Goal: Task Accomplishment & Management: Use online tool/utility

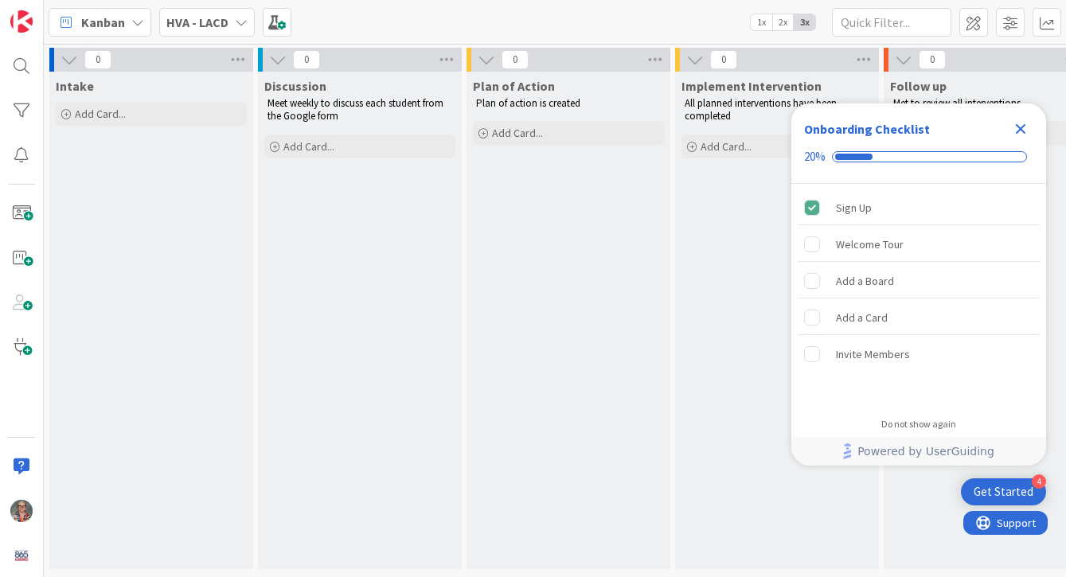
click at [240, 24] on icon at bounding box center [241, 22] width 13 height 13
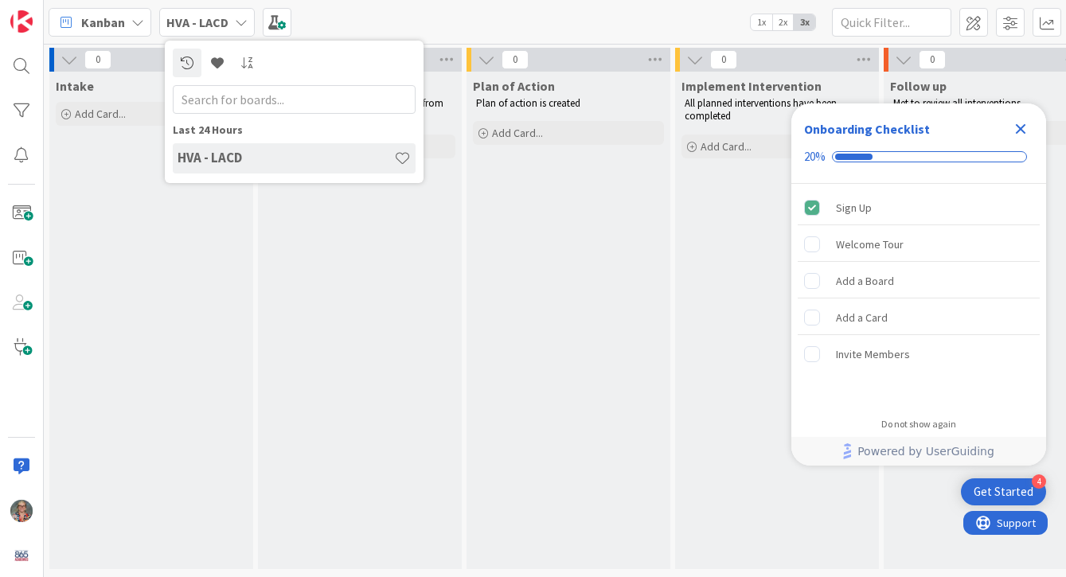
click at [436, 25] on div "Kanban HVA - LACD Last 24 Hours HVA - LACD 1x 2x 3x" at bounding box center [555, 22] width 1022 height 44
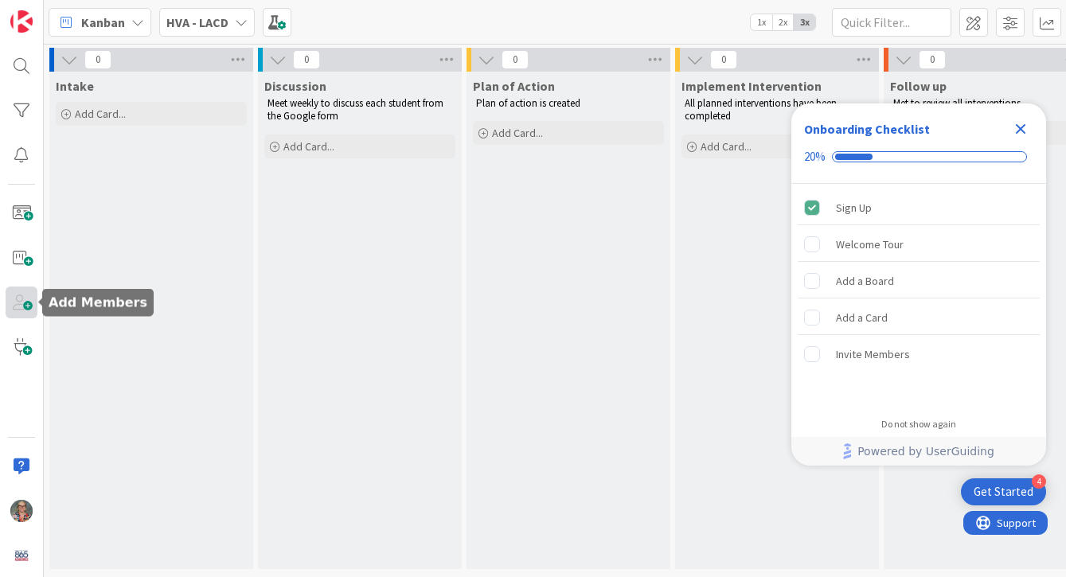
click at [25, 299] on span at bounding box center [22, 302] width 32 height 32
click at [74, 306] on div "Intake Add Card..." at bounding box center [151, 320] width 204 height 497
click at [37, 306] on body "4 Get Started Onboarding Checklist 20% Sign Up Welcome Tour Add a Board Add a C…" at bounding box center [533, 288] width 1066 height 577
click at [27, 305] on span at bounding box center [22, 302] width 32 height 32
click at [235, 18] on icon at bounding box center [241, 22] width 13 height 13
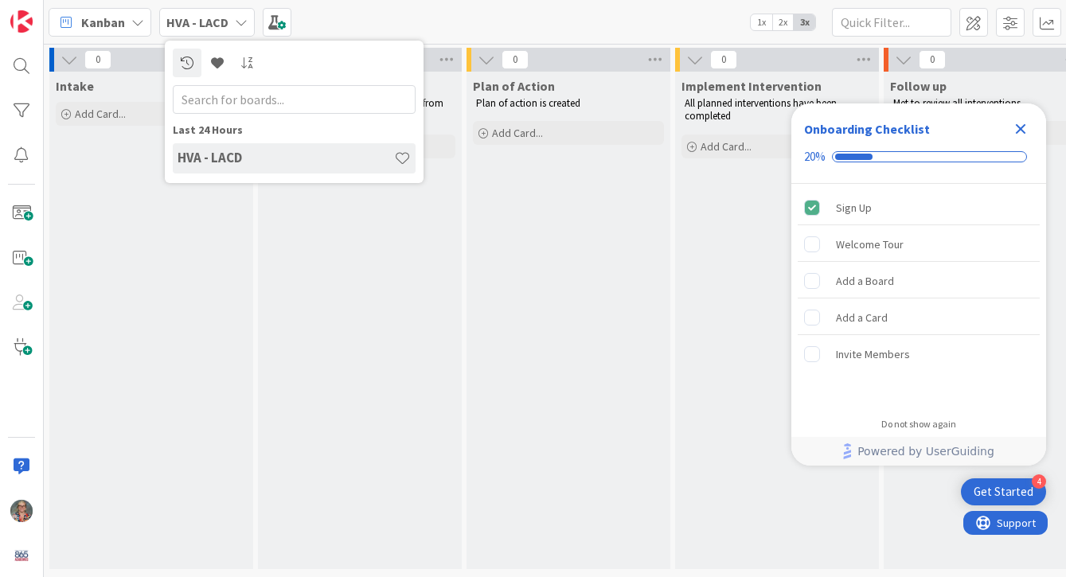
click at [223, 158] on h4 "HVA - LACD" at bounding box center [285, 158] width 216 height 16
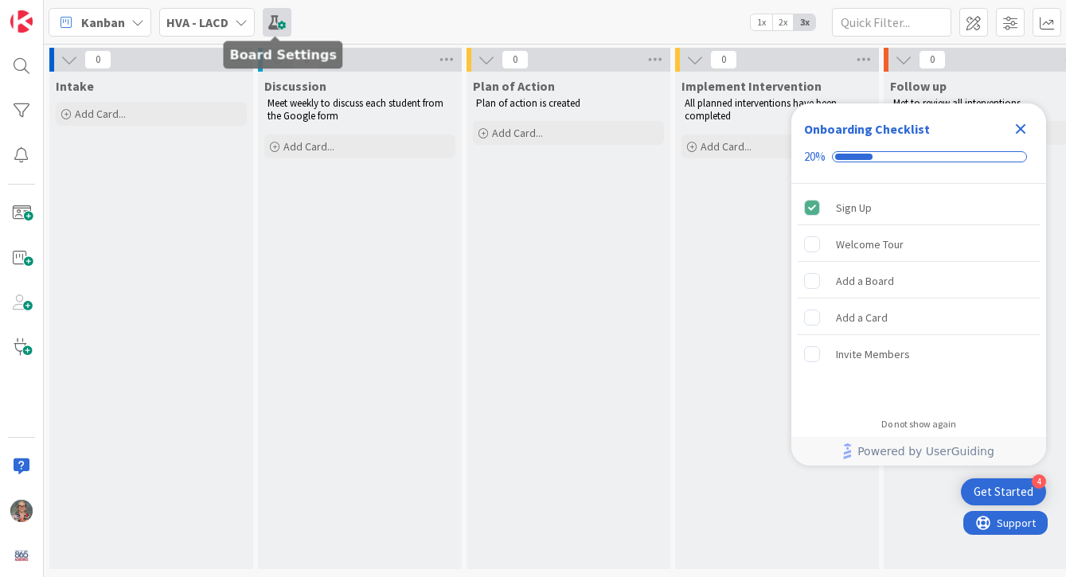
click at [264, 26] on span at bounding box center [277, 22] width 29 height 29
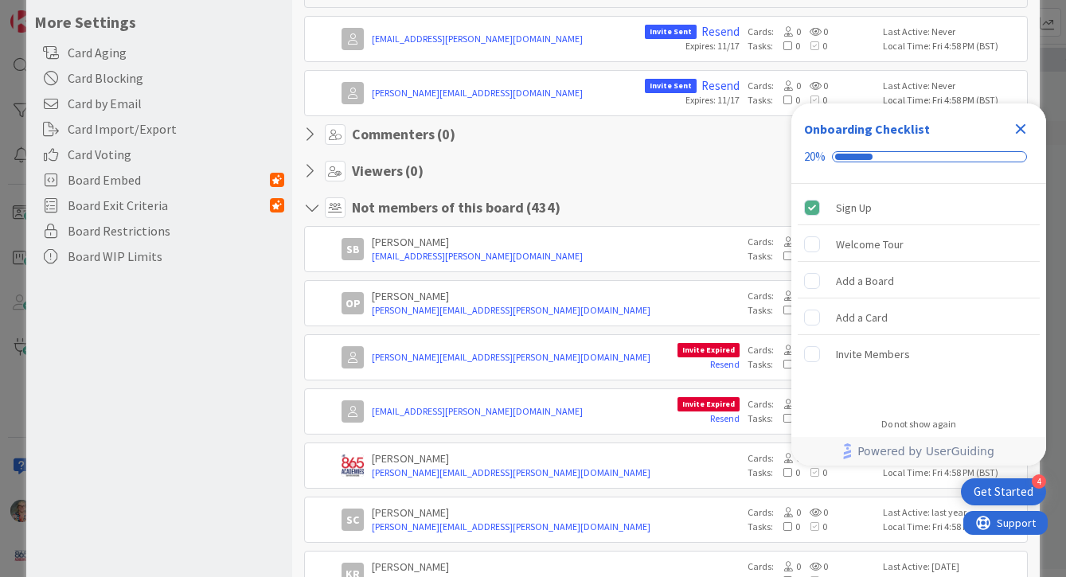
scroll to position [346, 0]
click at [311, 206] on icon at bounding box center [314, 206] width 21 height 16
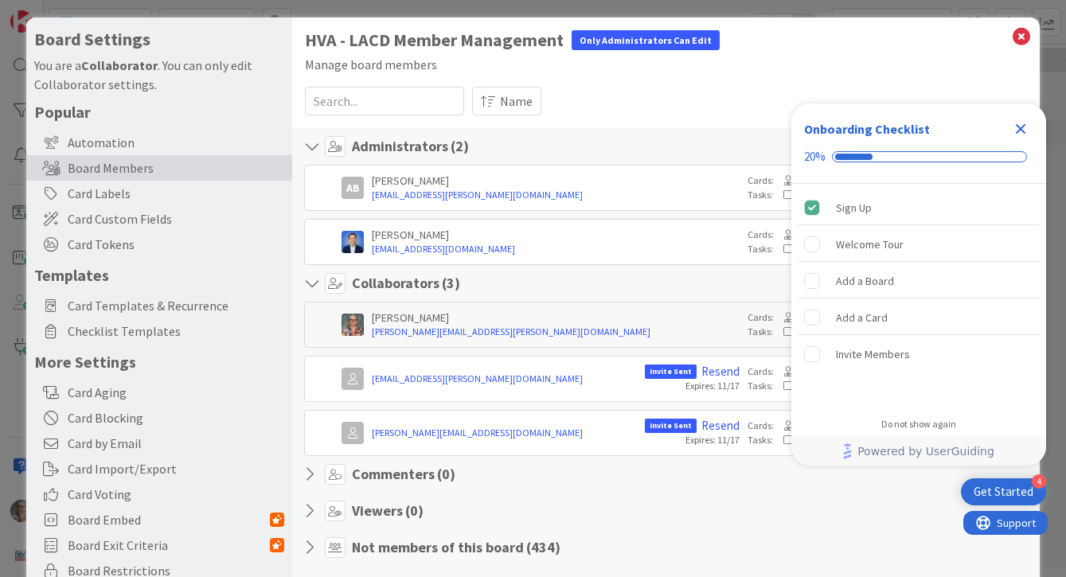
scroll to position [0, 0]
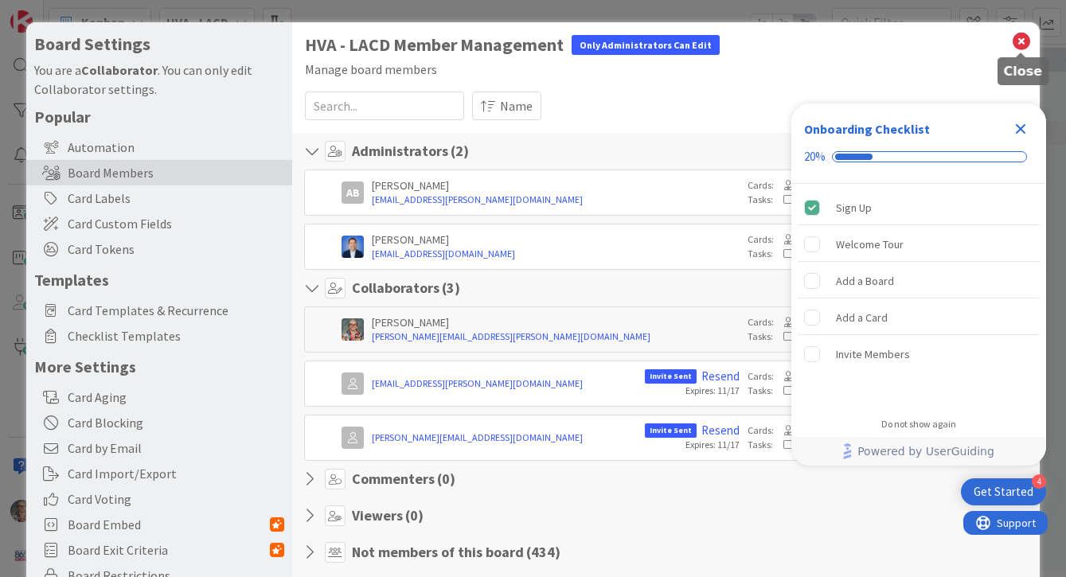
click at [1024, 43] on icon at bounding box center [1021, 41] width 21 height 22
